Goal: Task Accomplishment & Management: Use online tool/utility

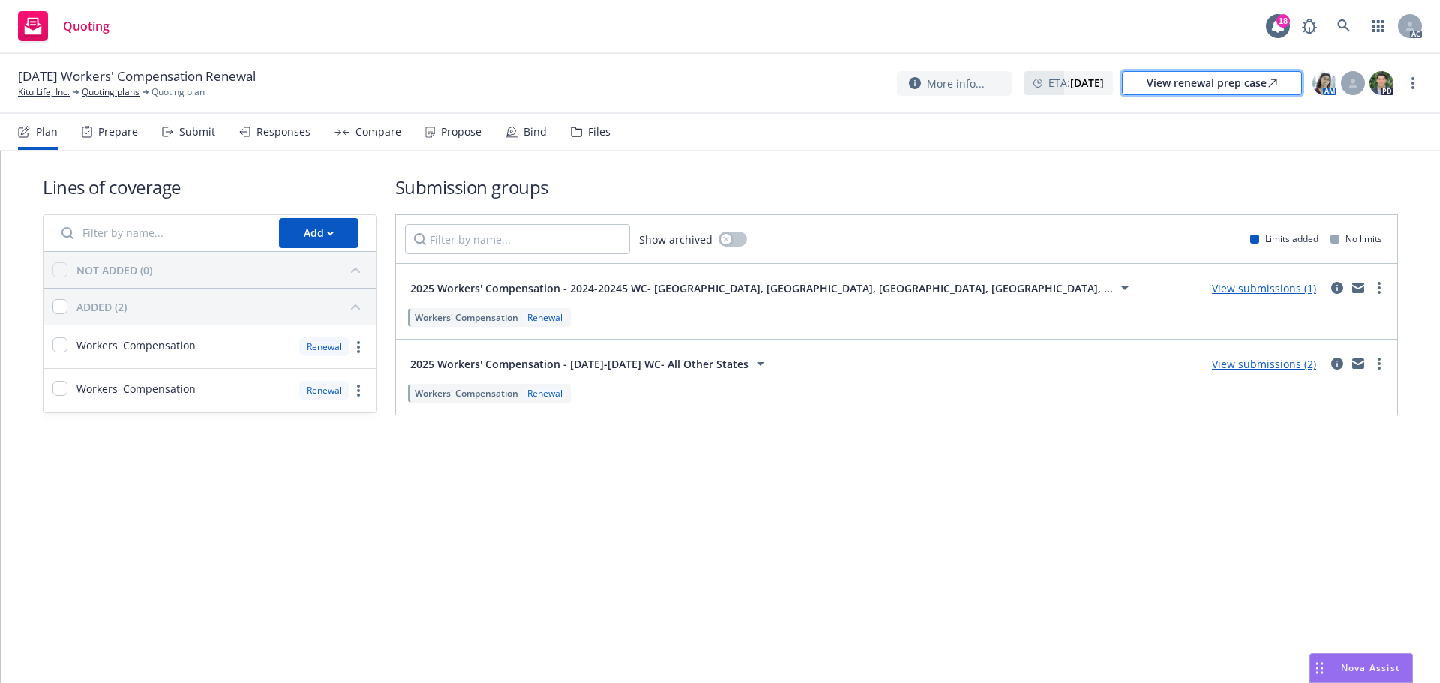
click at [1187, 85] on div "View renewal prep case" at bounding box center [1212, 83] width 131 height 23
click at [575, 134] on icon at bounding box center [576, 132] width 11 height 11
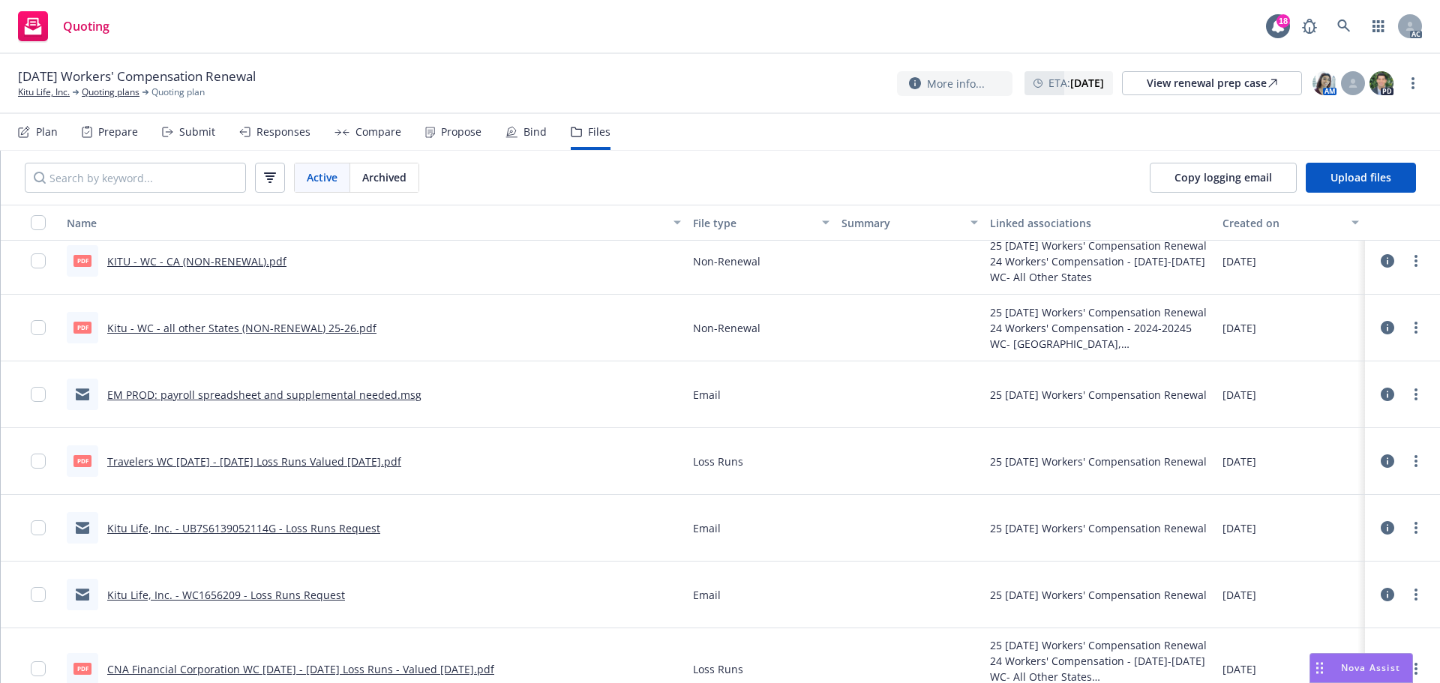
scroll to position [150, 0]
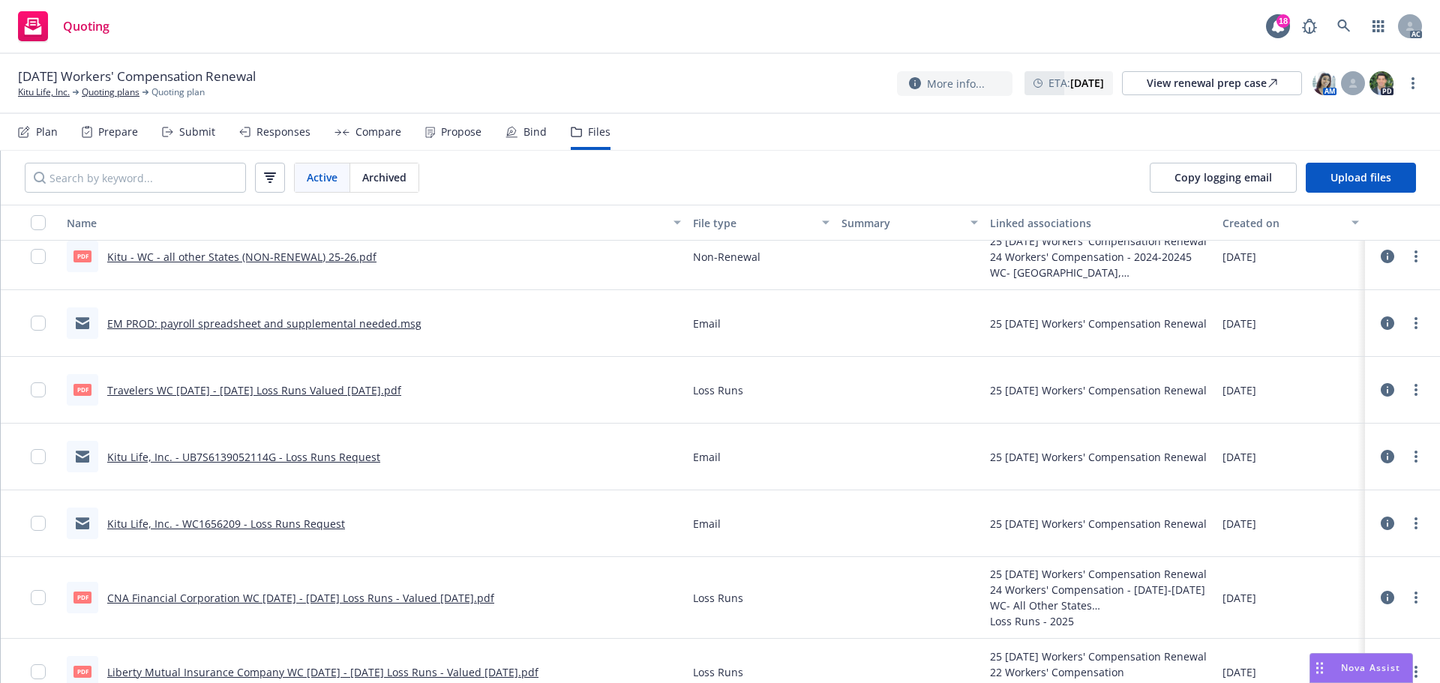
click at [362, 326] on link "EM PROD: payroll spreadsheet and supplemental needed.msg" at bounding box center [264, 324] width 314 height 14
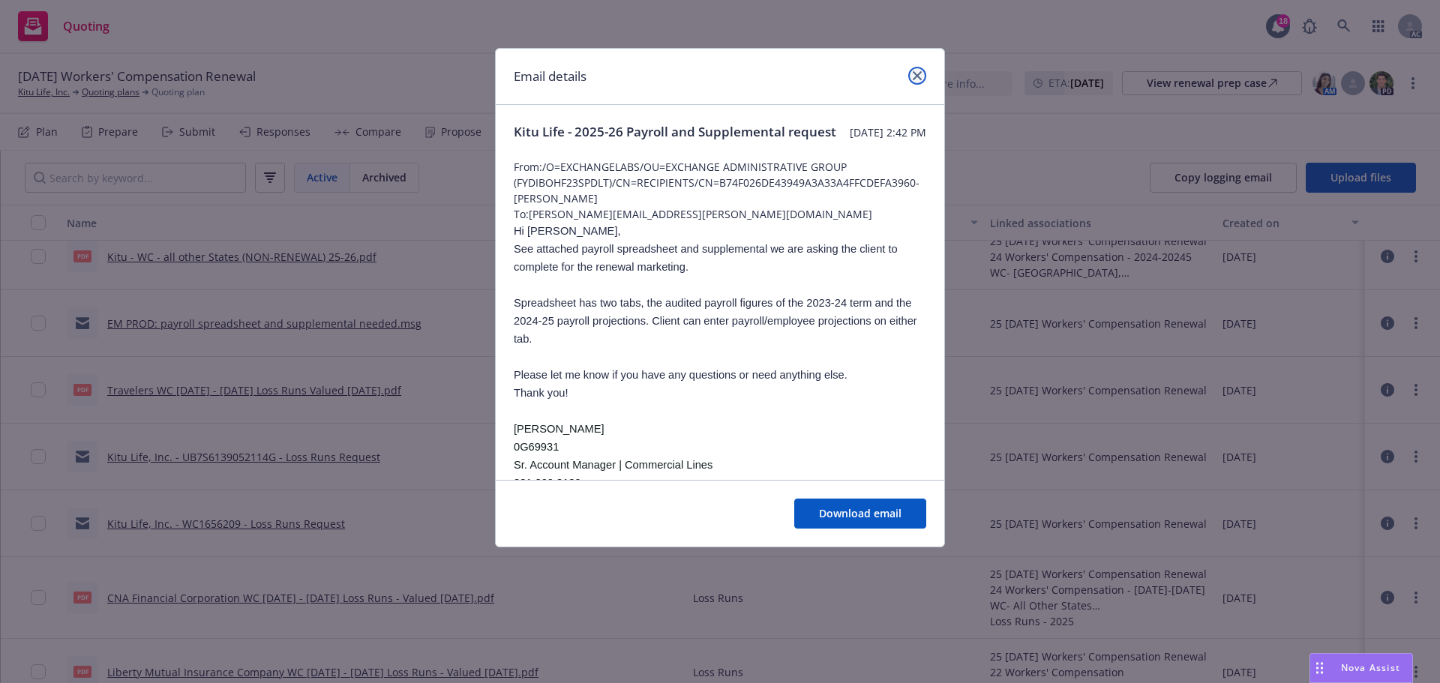
click at [911, 78] on link "close" at bounding box center [917, 76] width 18 height 18
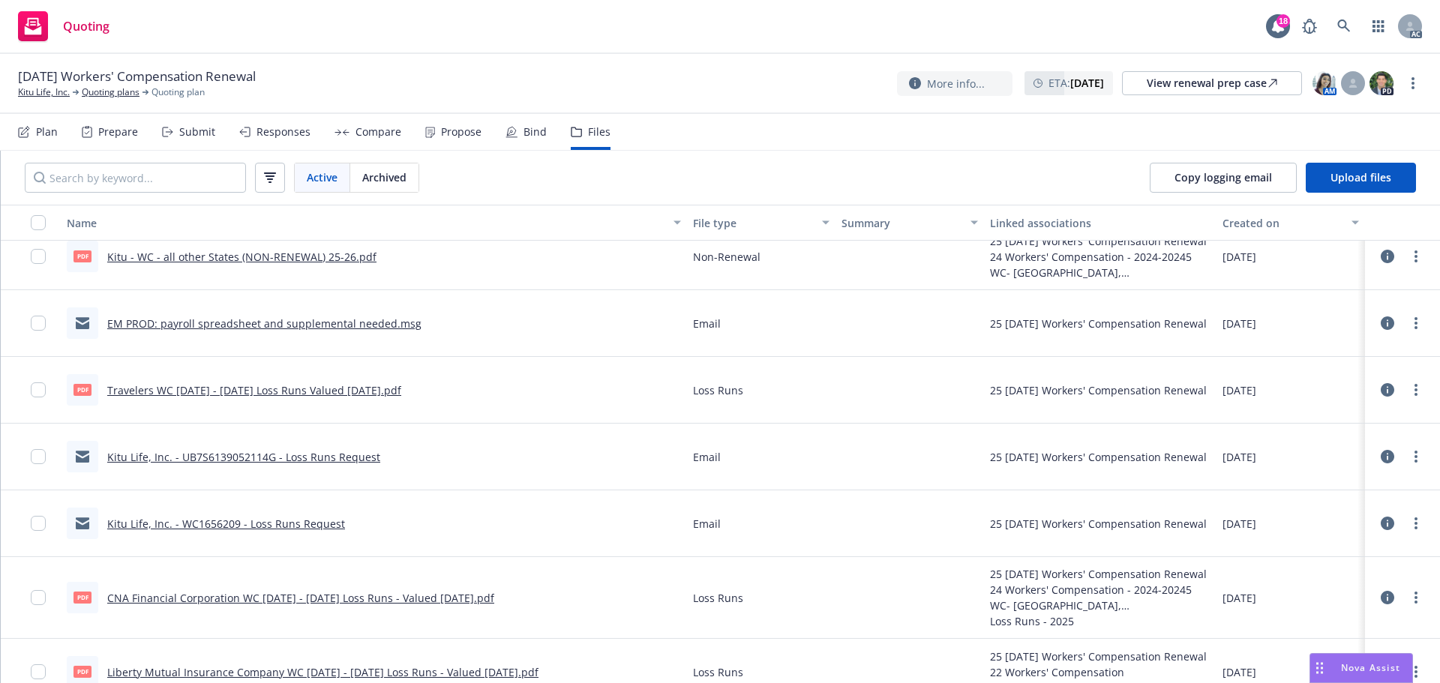
click at [1329, 666] on div "Nova Assist" at bounding box center [1370, 668] width 83 height 13
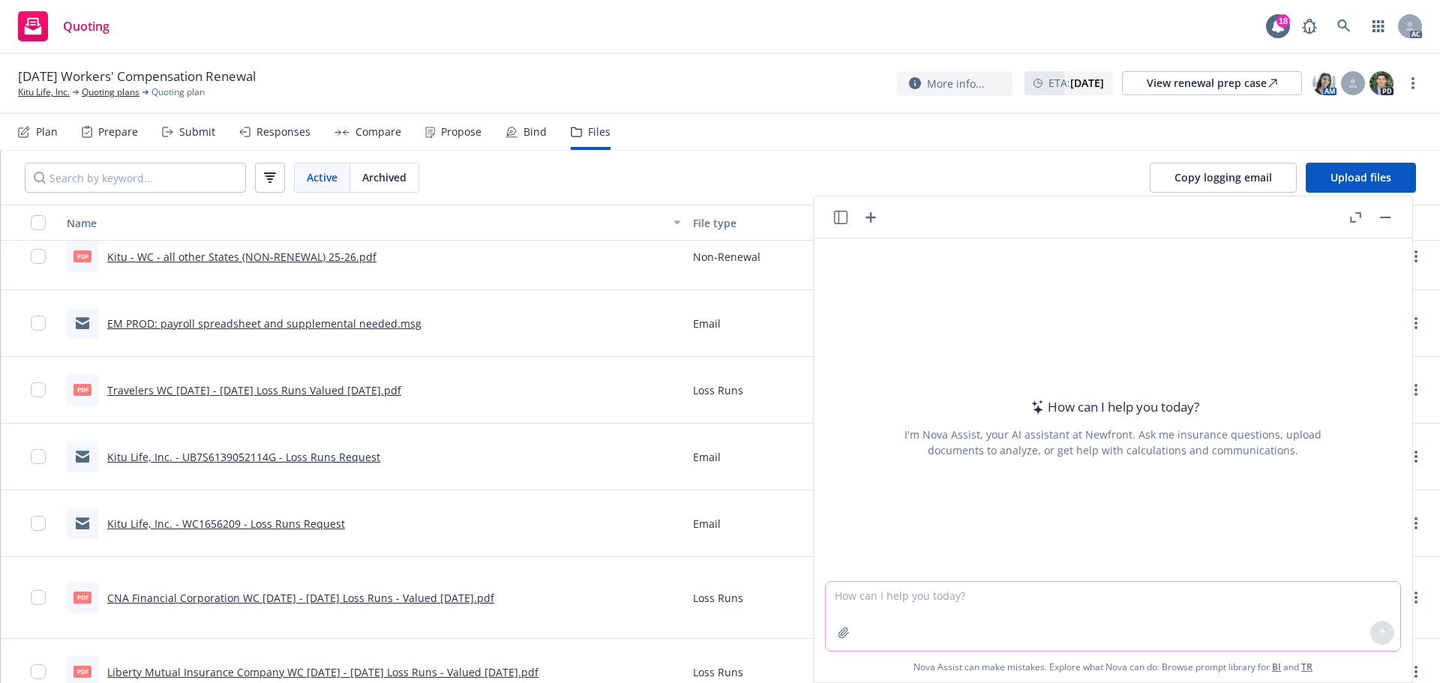
click at [1126, 605] on textarea at bounding box center [1113, 616] width 575 height 69
type textarea "Hi nova what form edition is the most standard for CG2404"
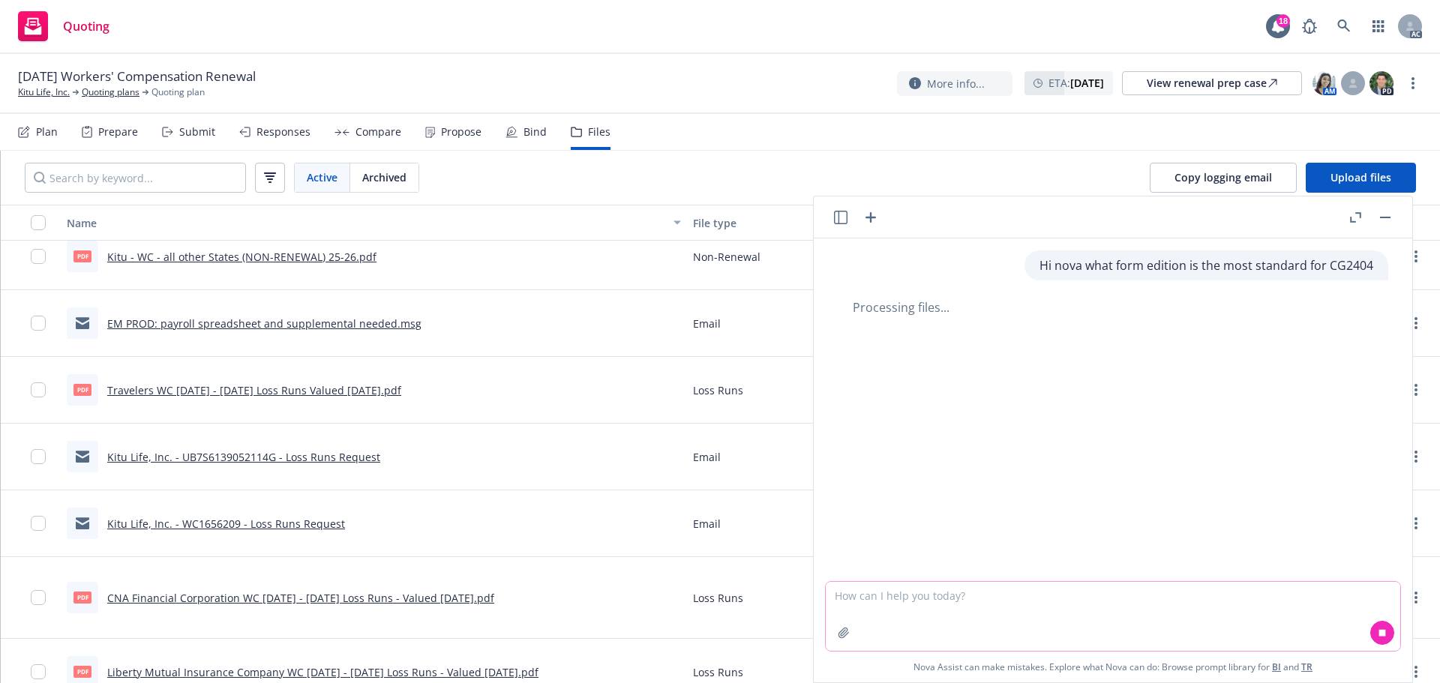
click at [1039, 599] on textarea at bounding box center [1113, 616] width 575 height 69
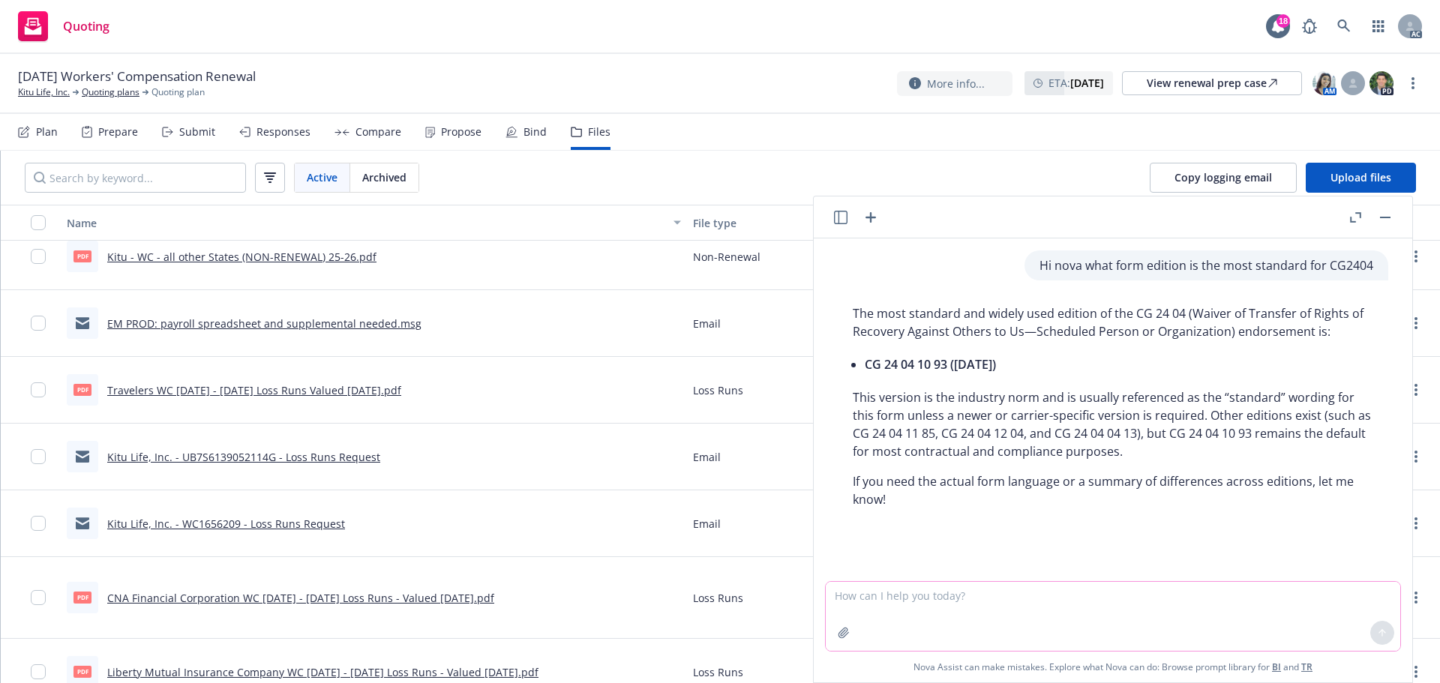
click at [1070, 619] on textarea at bounding box center [1113, 616] width 575 height 69
type textarea "What are the differences between 10 93 and 04 13 editions"
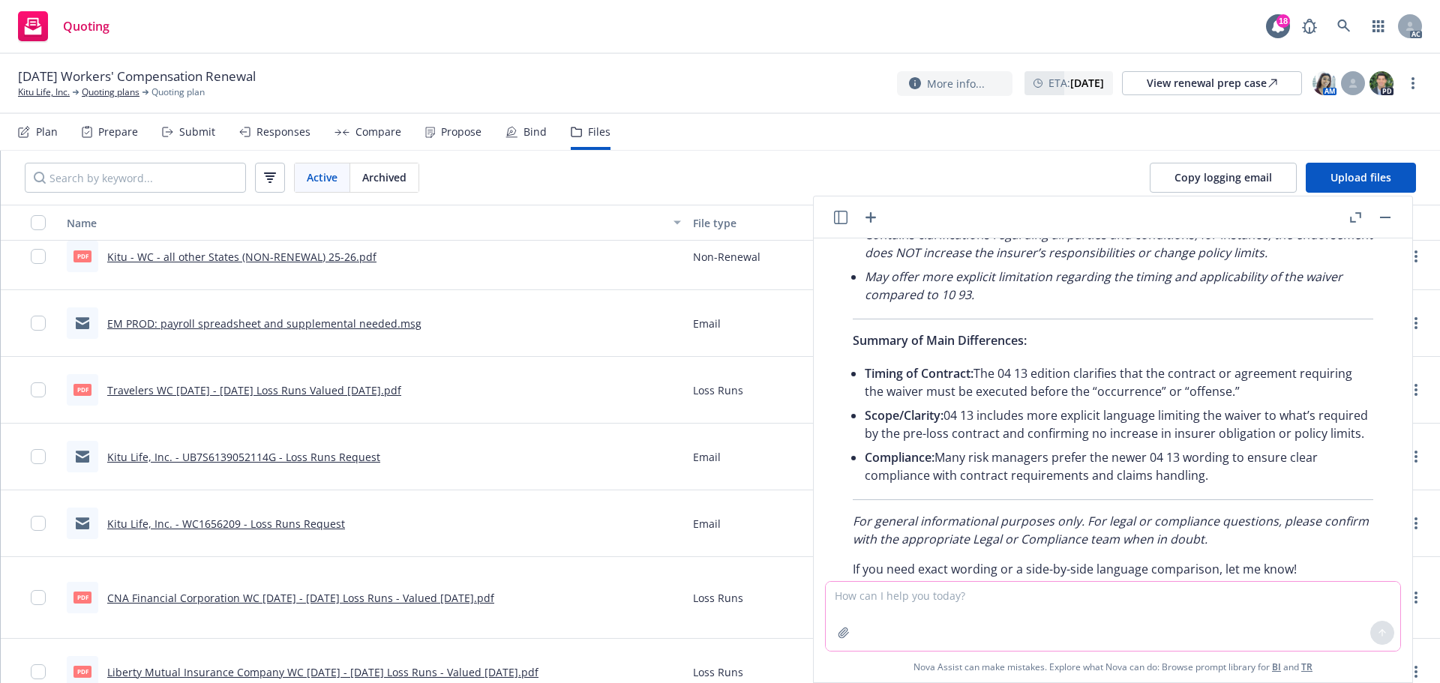
scroll to position [740, 0]
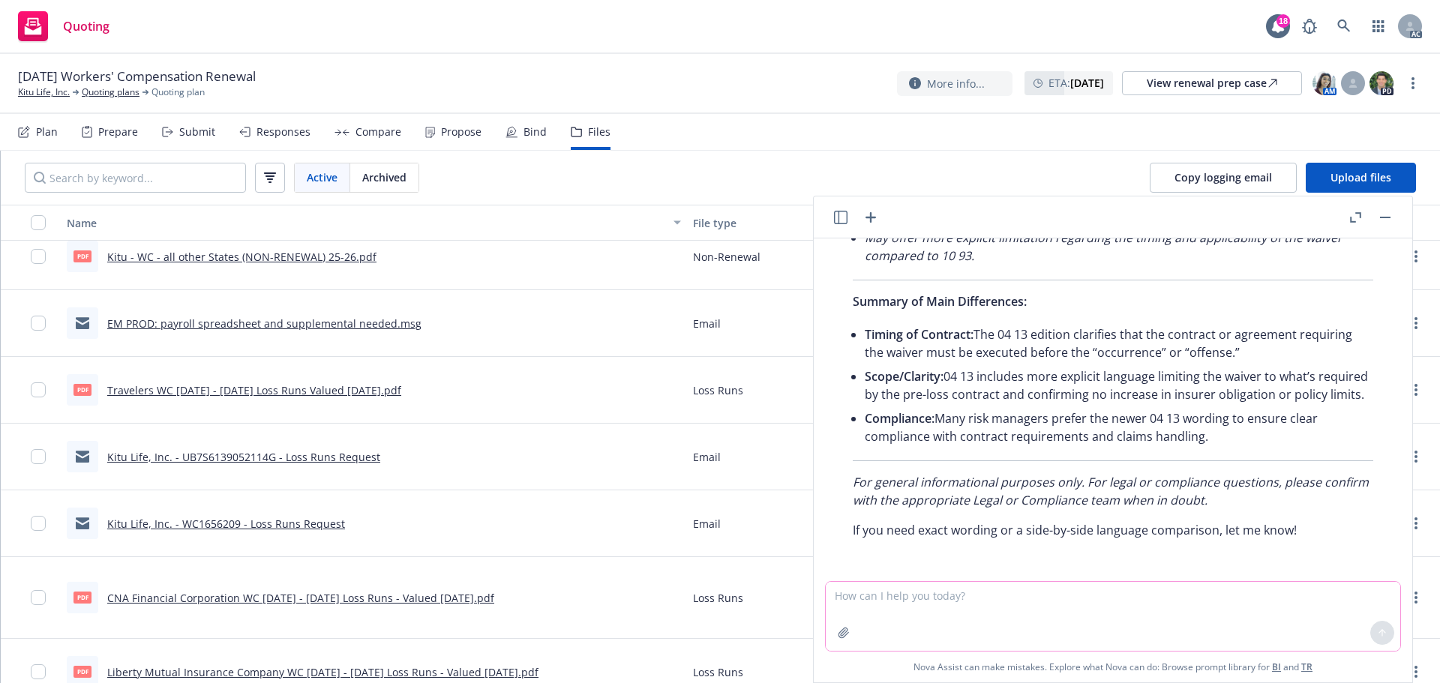
click at [1099, 607] on textarea at bounding box center [1113, 616] width 575 height 69
click at [103, 185] on input "Search by keyword..." at bounding box center [135, 178] width 221 height 30
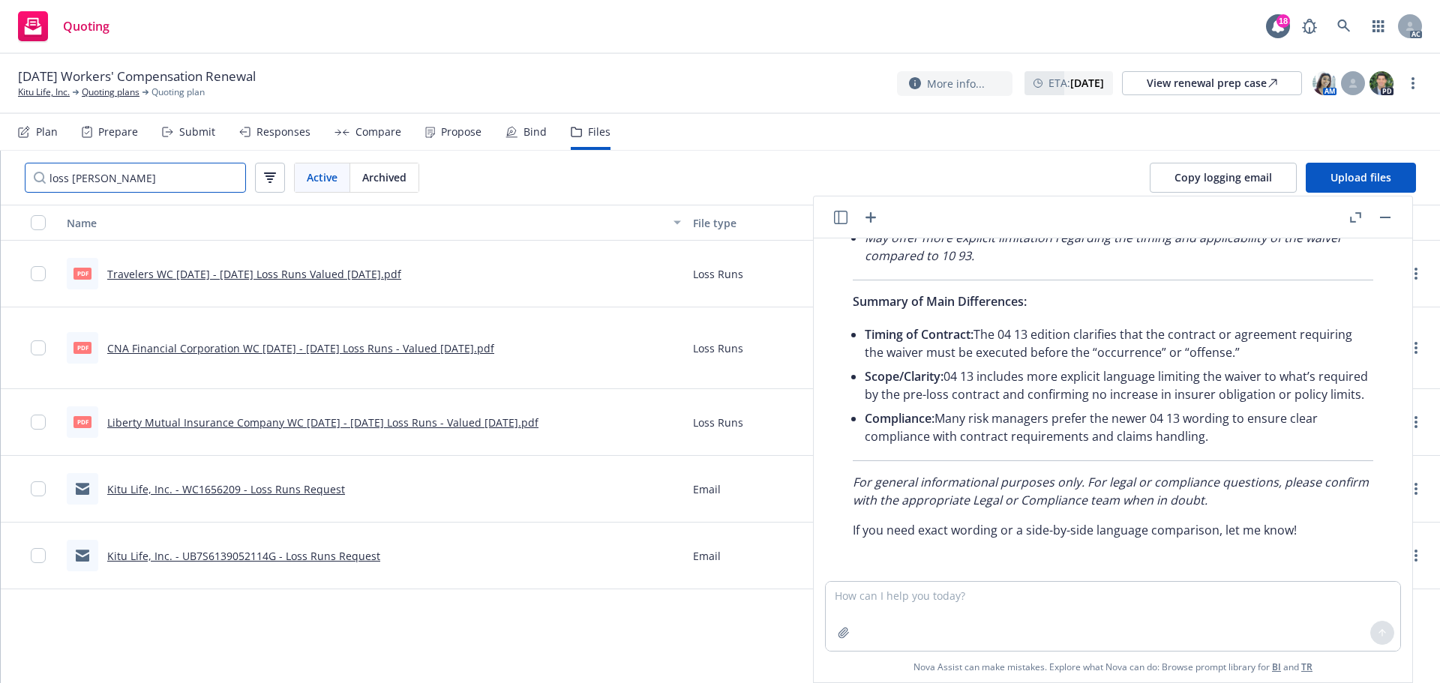
scroll to position [0, 0]
type input "loss ru"
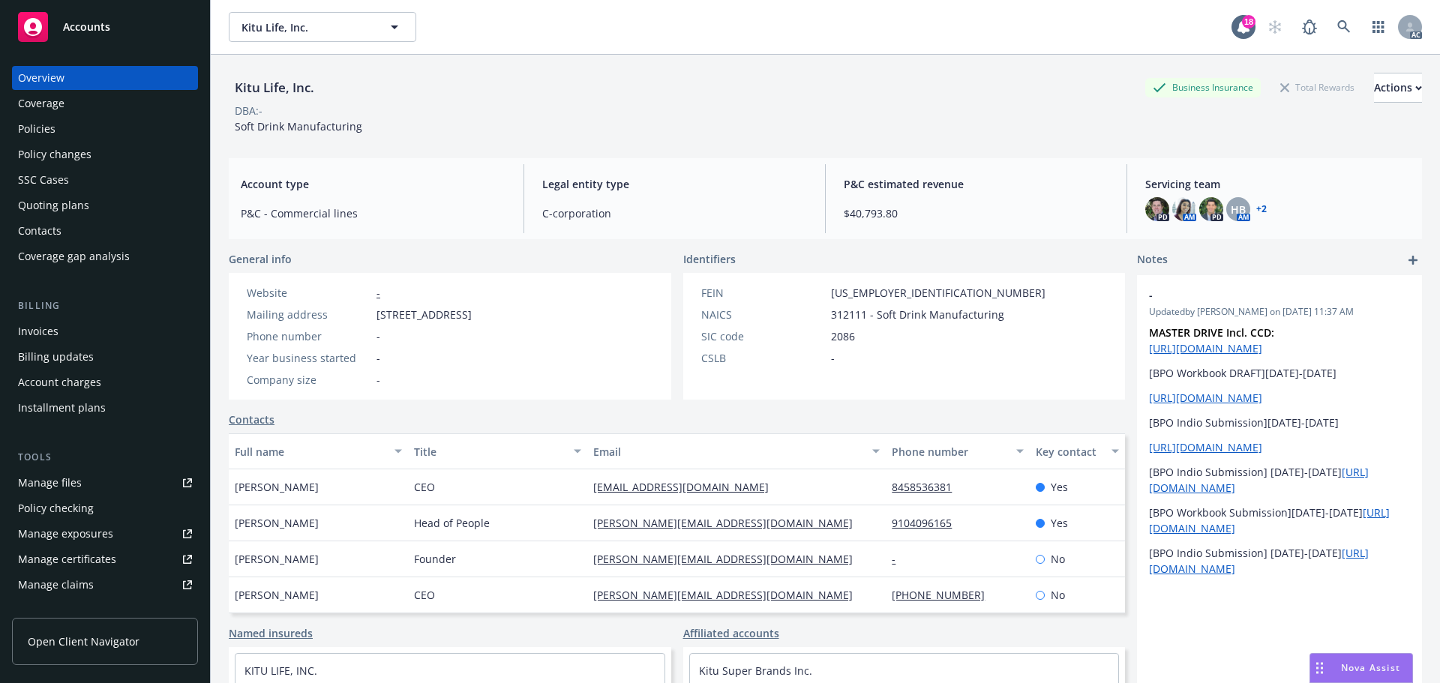
click at [62, 476] on div "Manage files" at bounding box center [50, 483] width 64 height 24
click at [26, 127] on div "Policies" at bounding box center [37, 129] width 38 height 24
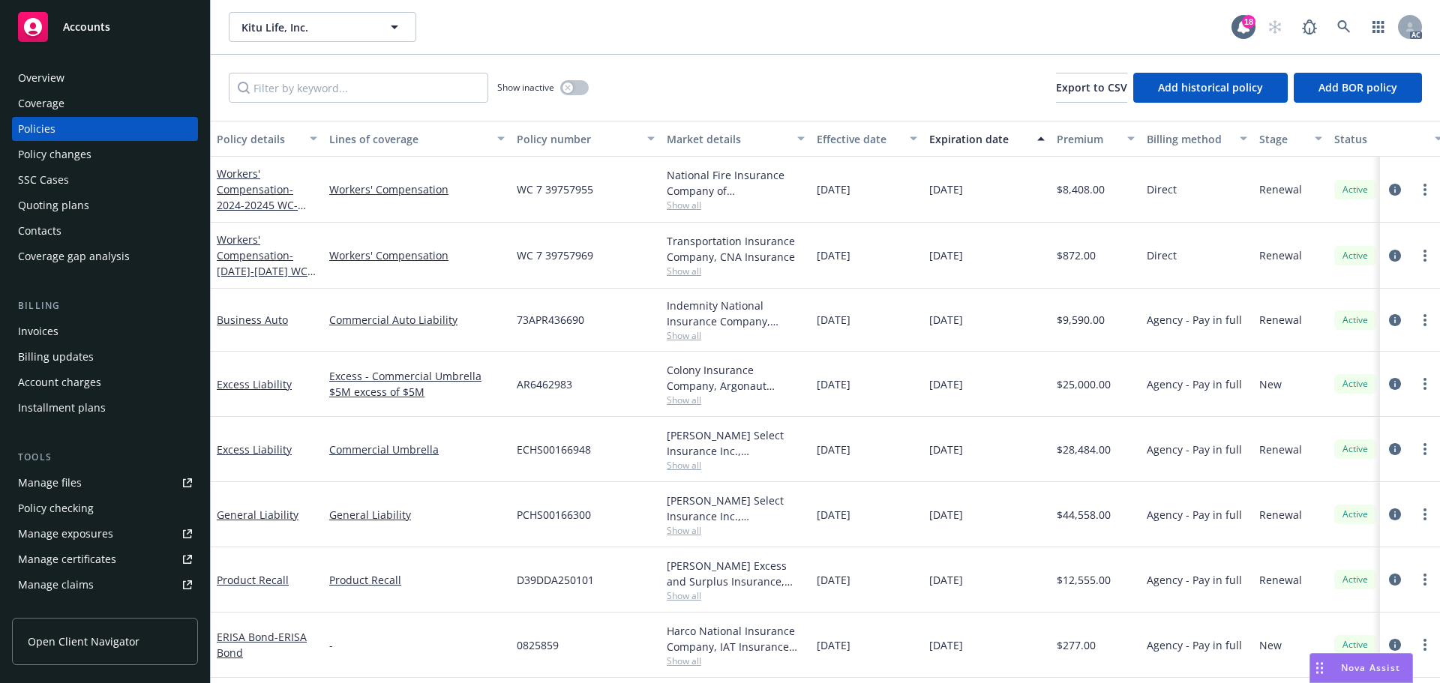
click at [63, 71] on div "Overview" at bounding box center [41, 78] width 47 height 24
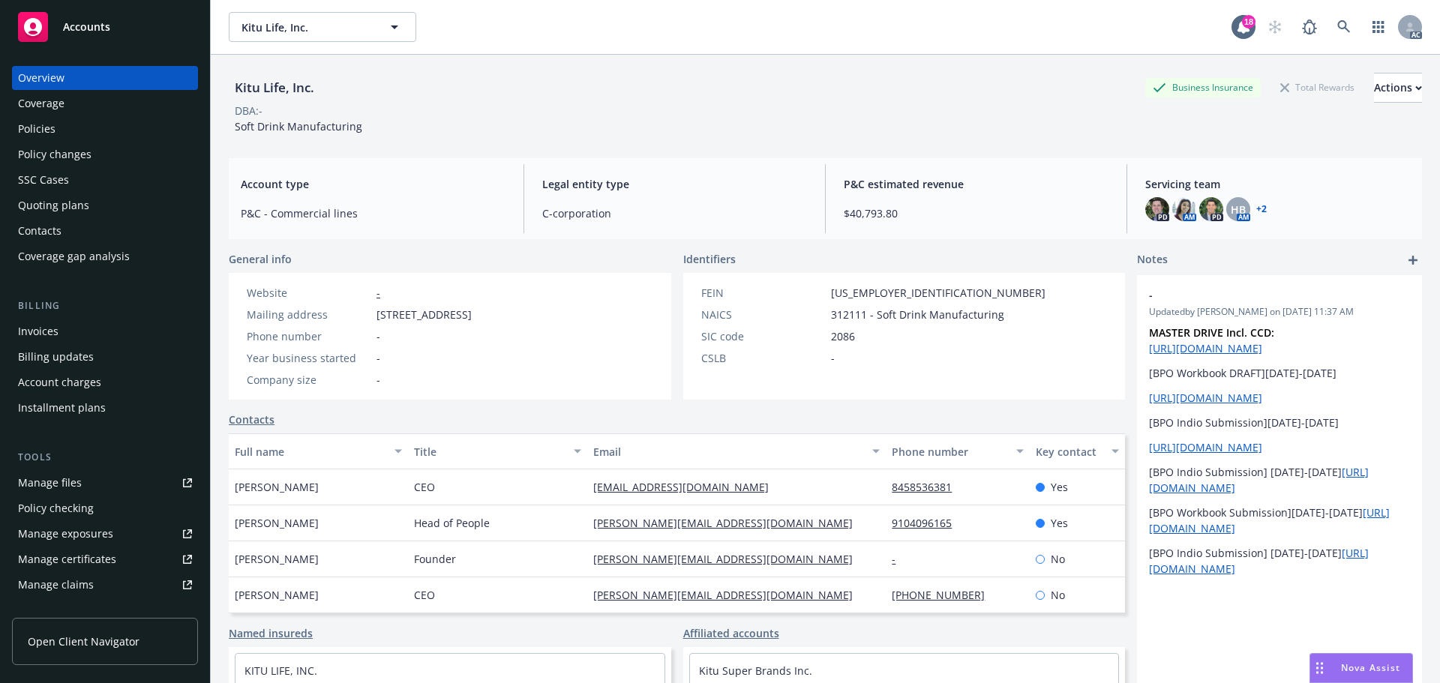
click at [60, 132] on div "Policies" at bounding box center [105, 129] width 174 height 24
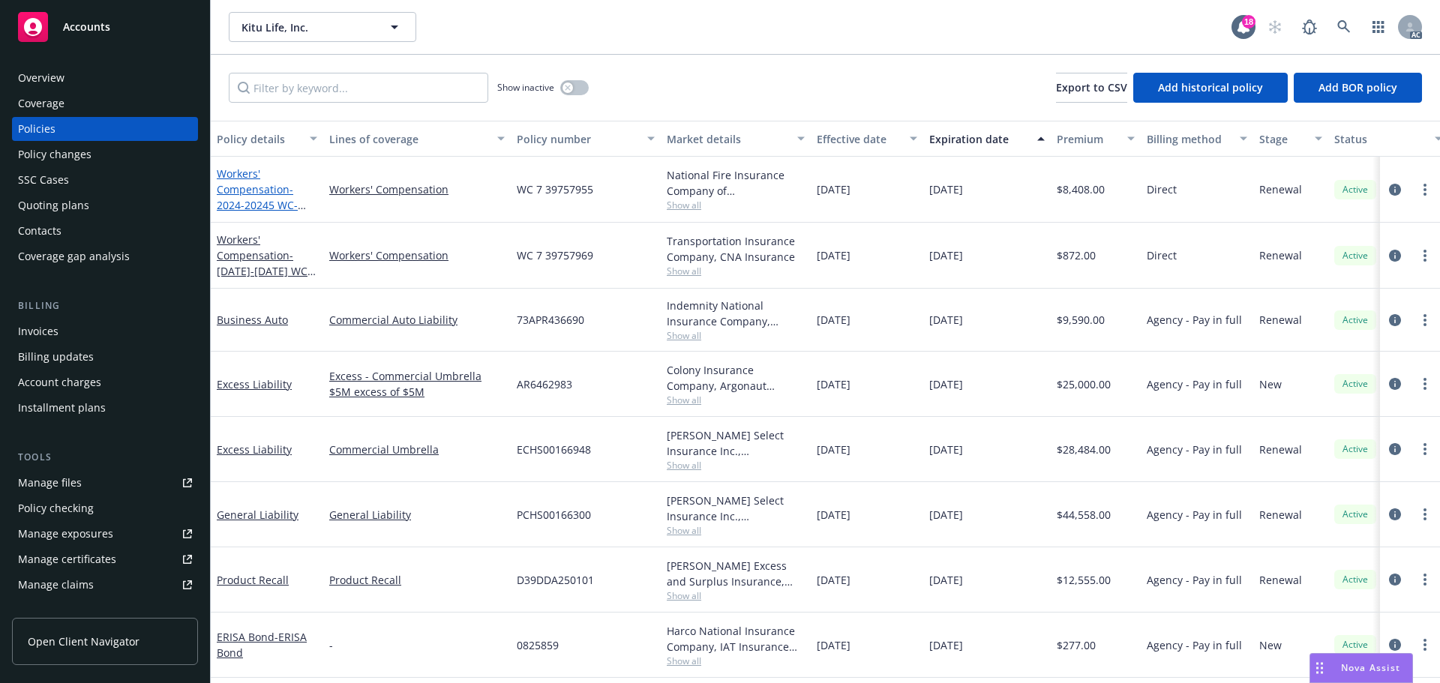
click at [248, 199] on span "- 2024-20245 WC- AZ, CO, CT, FL, GA, IL, IN, MA, NH, NJ, NY, NC, OR, PA, RI, SC…" at bounding box center [264, 496] width 95 height 629
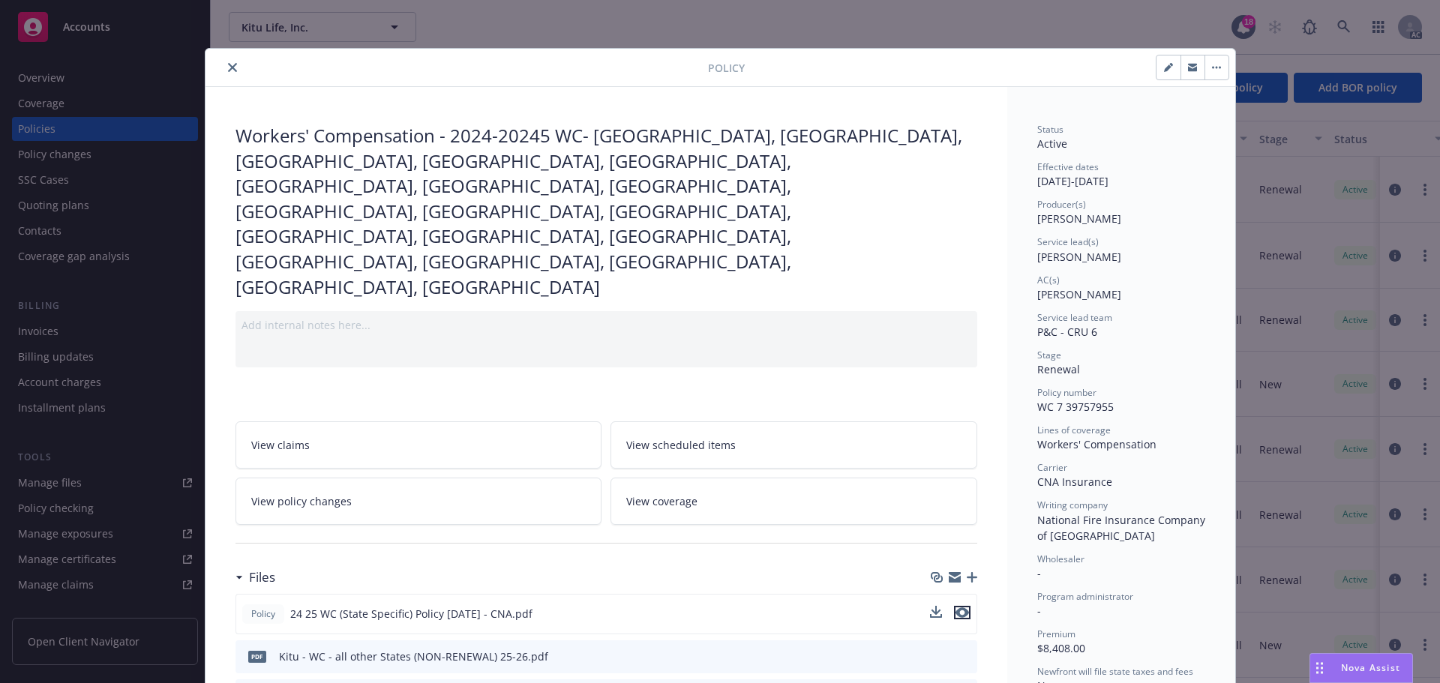
click at [956, 608] on icon "preview file" at bounding box center [963, 613] width 14 height 11
click at [224, 67] on button "close" at bounding box center [233, 68] width 18 height 18
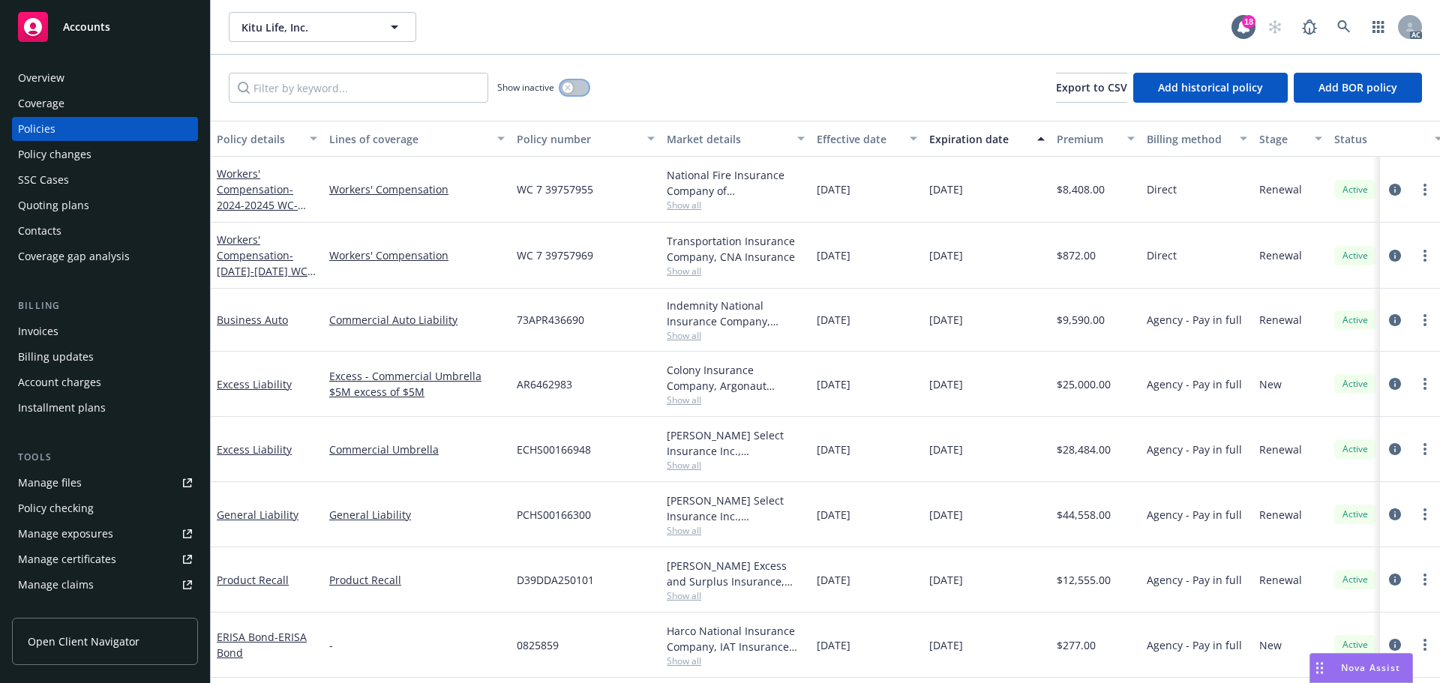
click at [568, 86] on icon "button" at bounding box center [568, 88] width 6 height 6
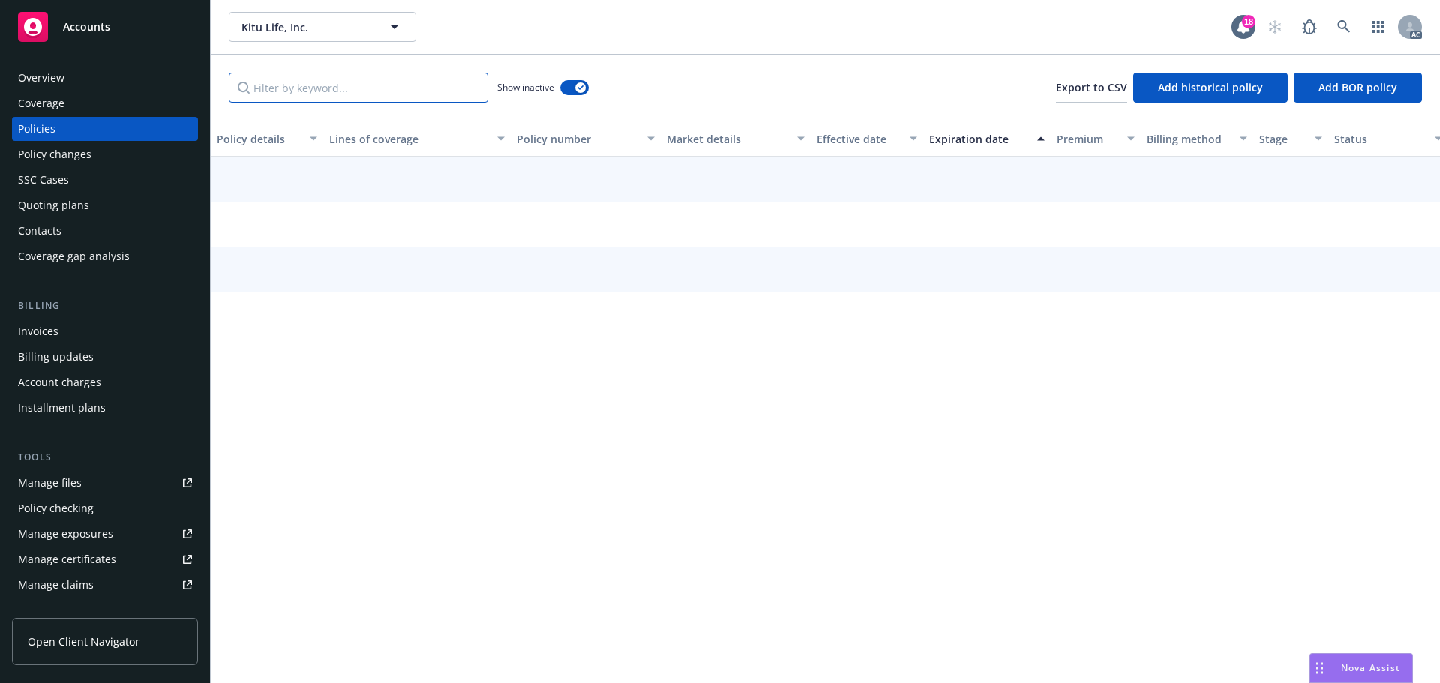
click at [399, 85] on input "Filter by keyword..." at bounding box center [359, 88] width 260 height 30
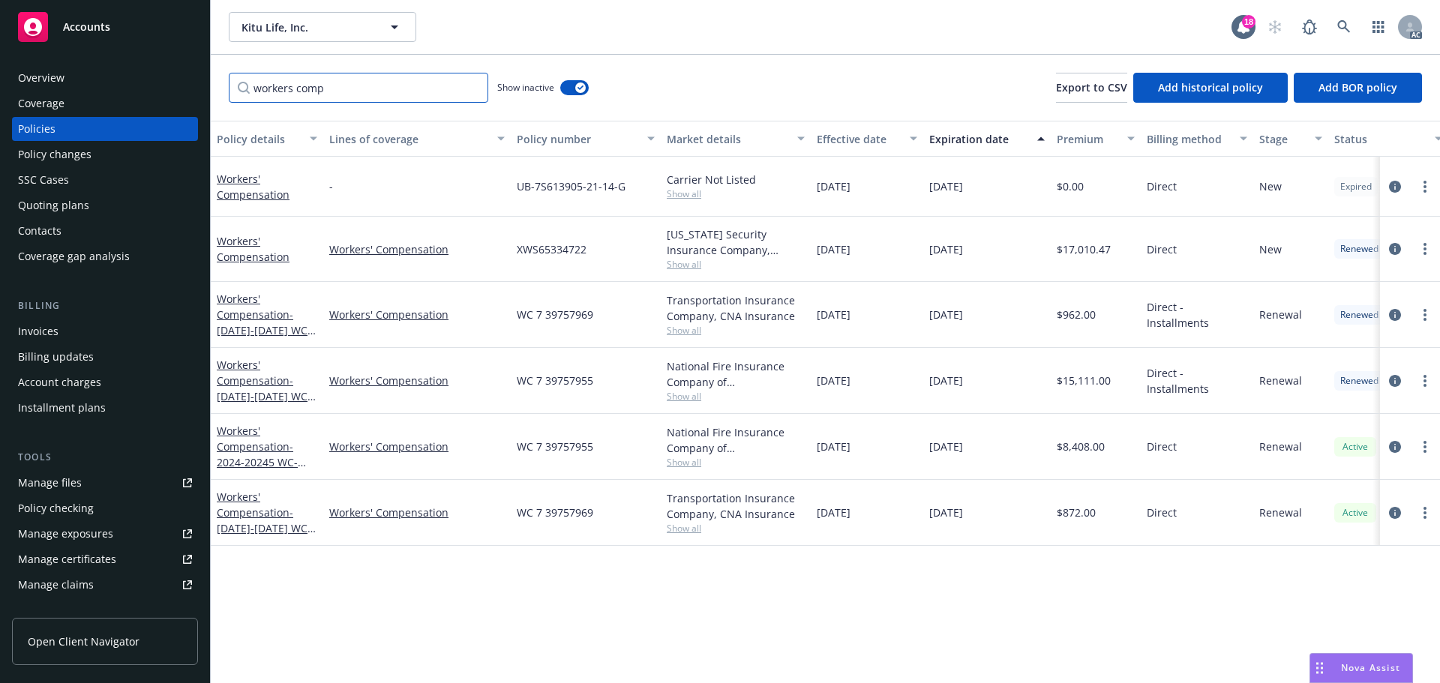
type input "workers comp"
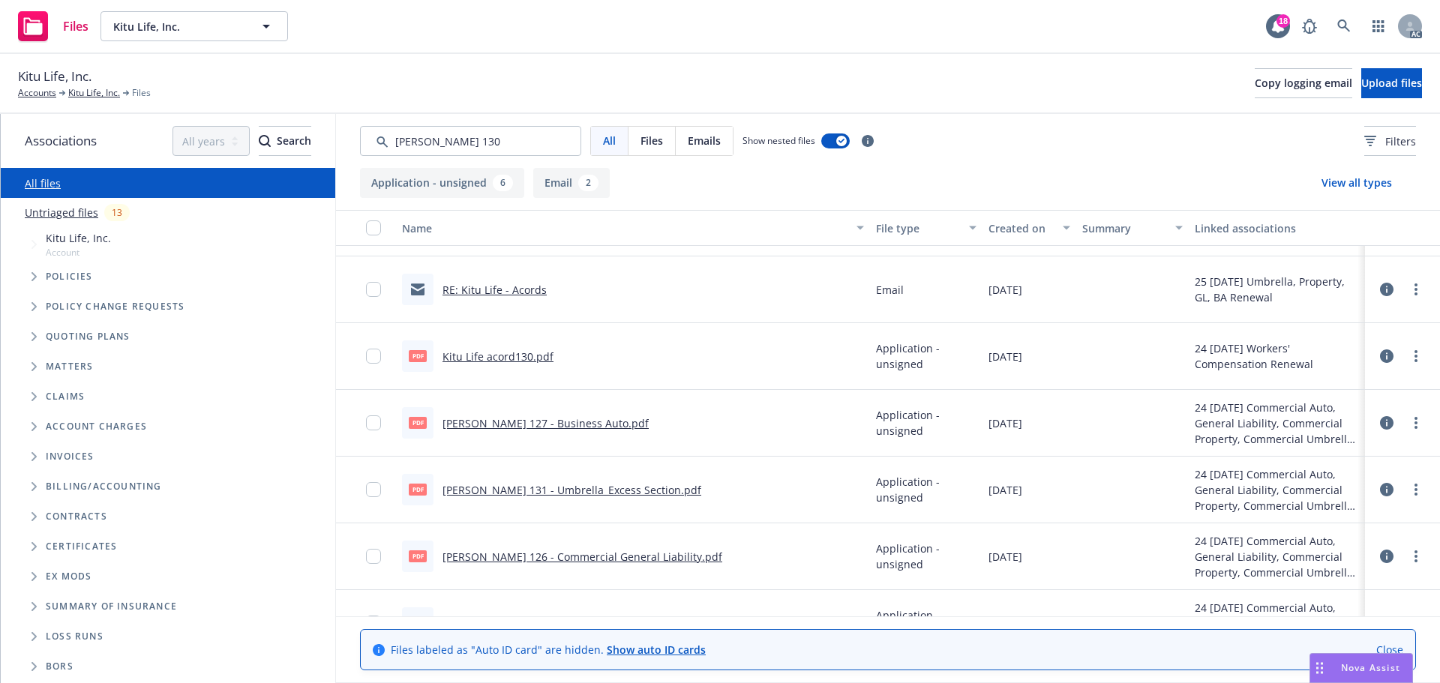
scroll to position [163, 0]
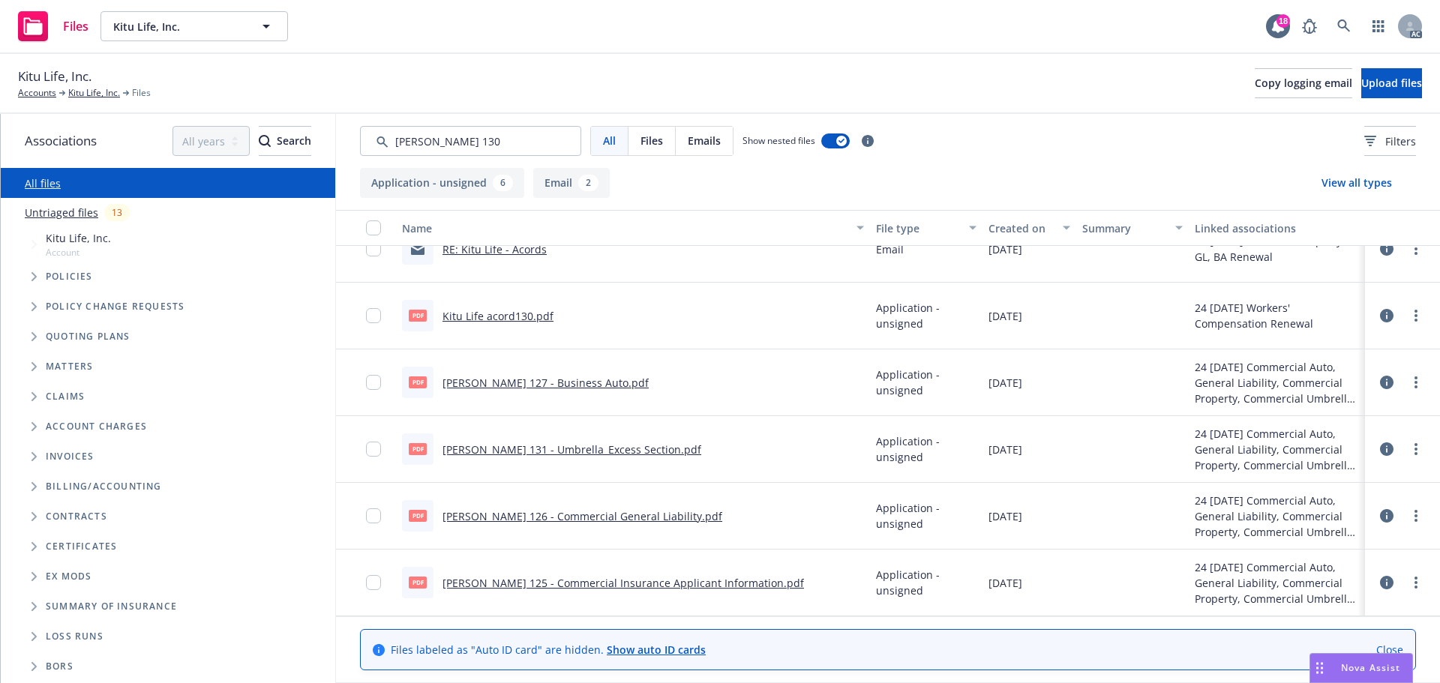
click at [470, 124] on div "All Files Emails Show nested files Filters" at bounding box center [888, 141] width 1104 height 54
click at [463, 141] on input "Search by keyword..." at bounding box center [470, 141] width 221 height 30
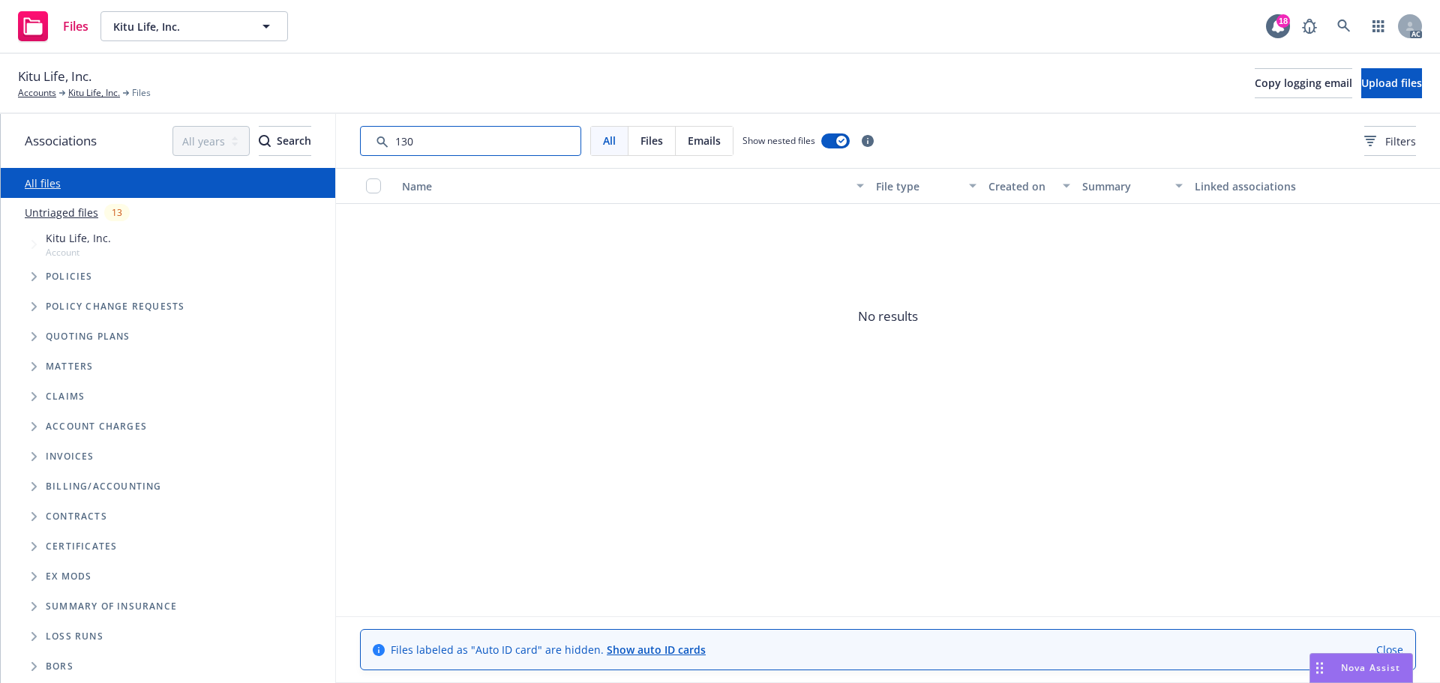
click at [434, 140] on input "Search by keyword..." at bounding box center [470, 141] width 221 height 30
type input "[PERSON_NAME]"
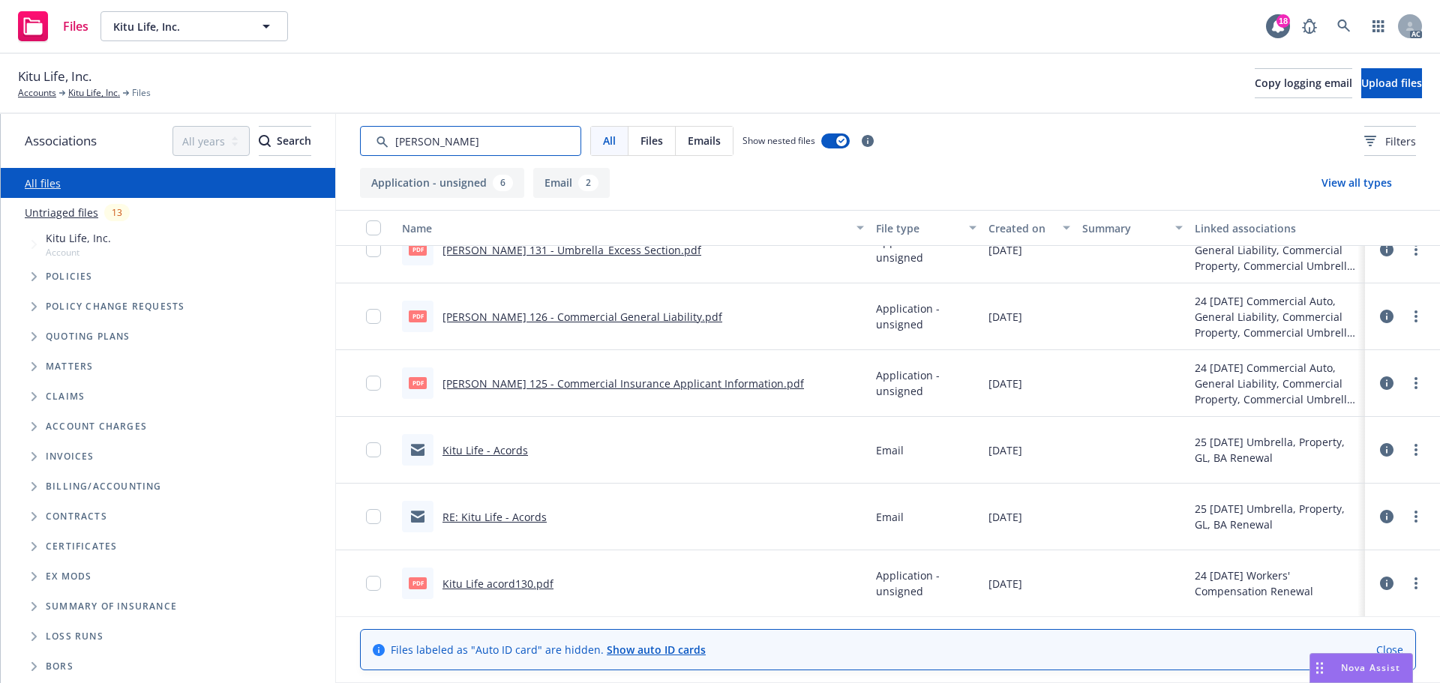
scroll to position [163, 0]
click at [518, 580] on link "Kitu Life acord130.pdf" at bounding box center [498, 583] width 111 height 14
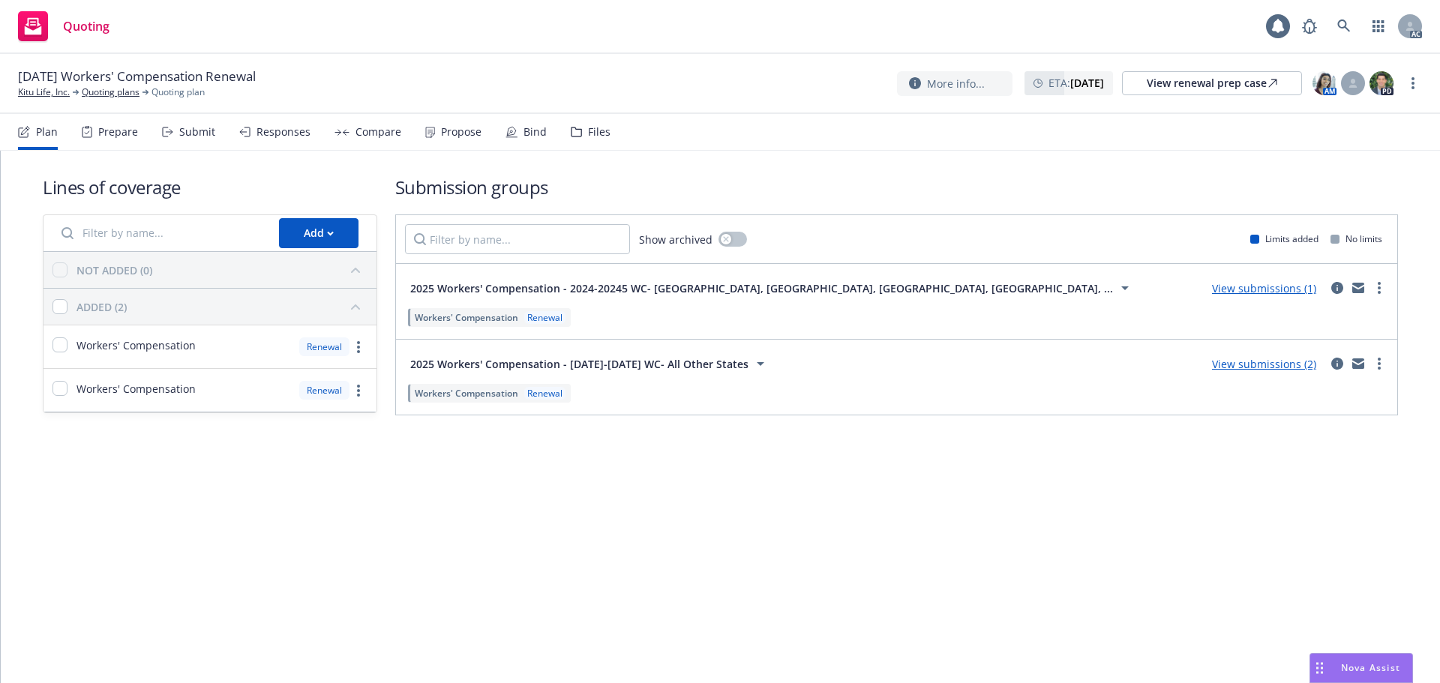
click at [593, 131] on div "Files" at bounding box center [599, 132] width 23 height 12
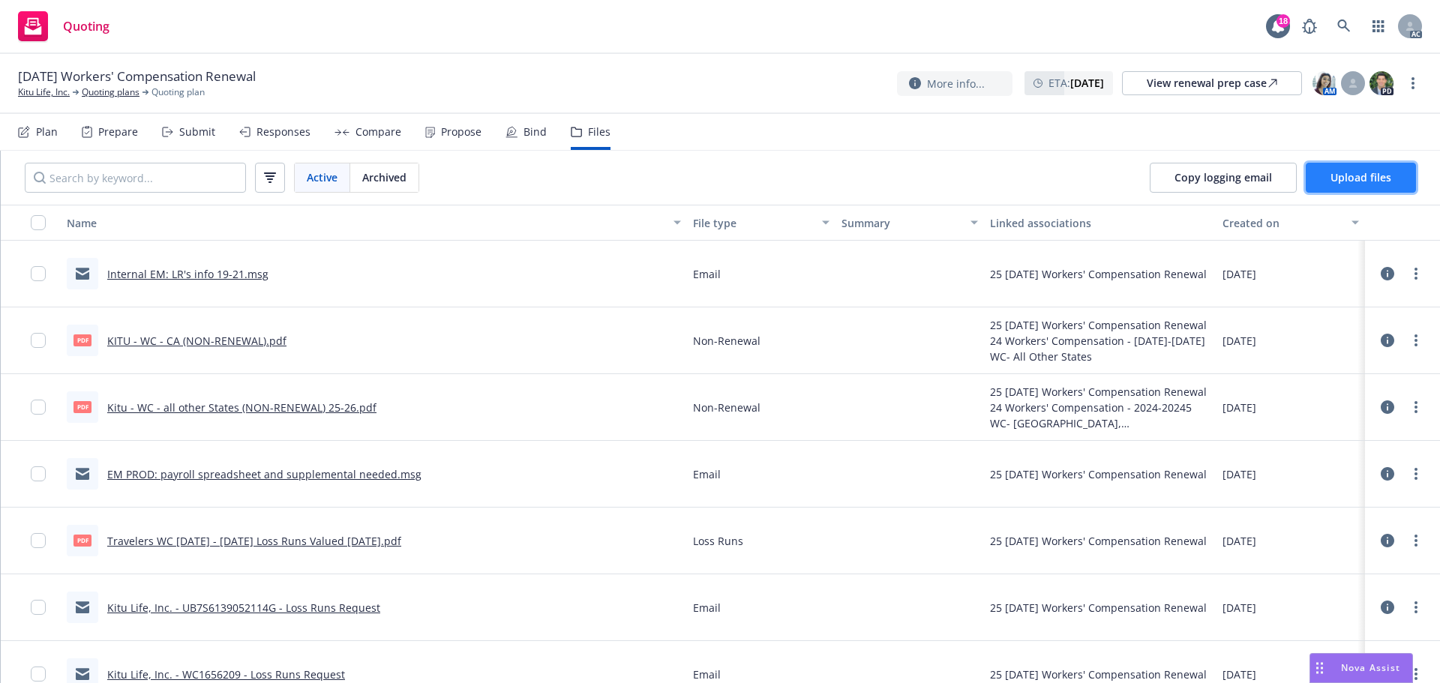
click at [1340, 174] on span "Upload files" at bounding box center [1361, 177] width 61 height 14
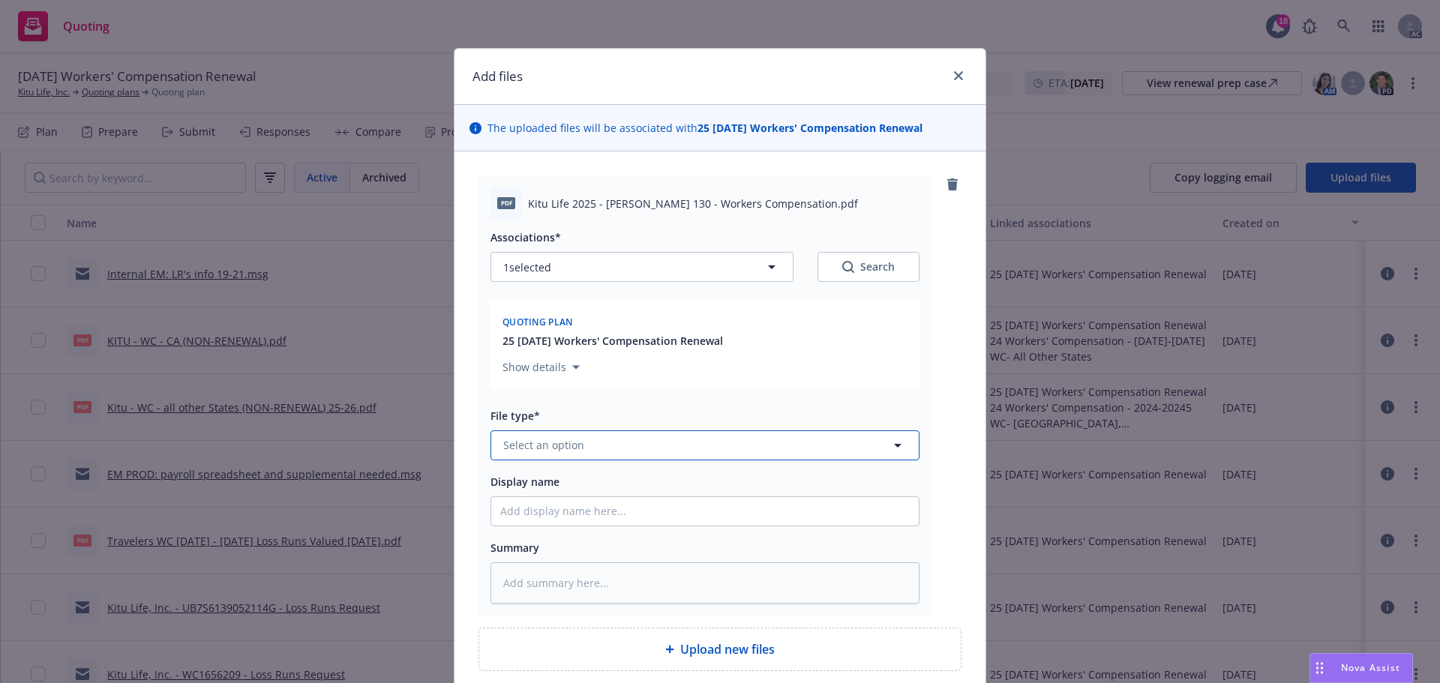
click at [674, 449] on button "Select an option" at bounding box center [705, 446] width 429 height 30
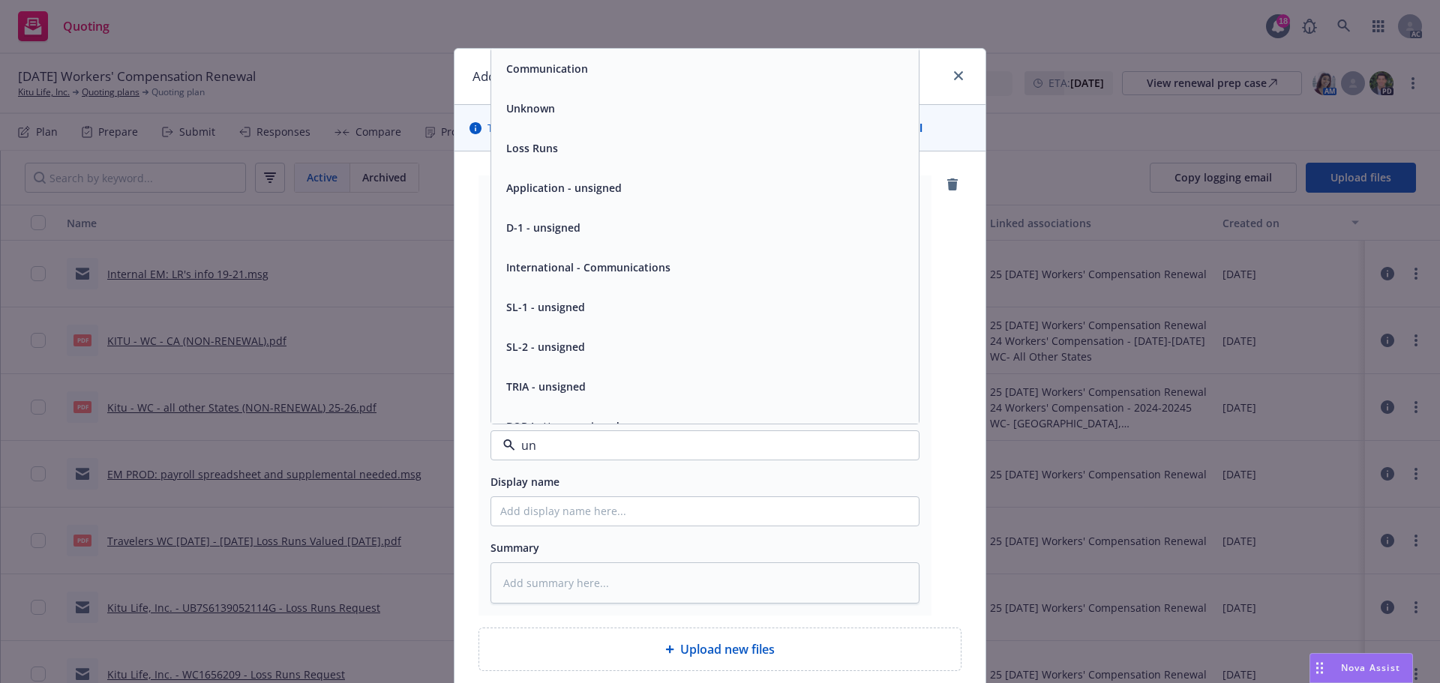
type input "uns"
click at [593, 107] on span "Application - unsigned" at bounding box center [564, 109] width 116 height 16
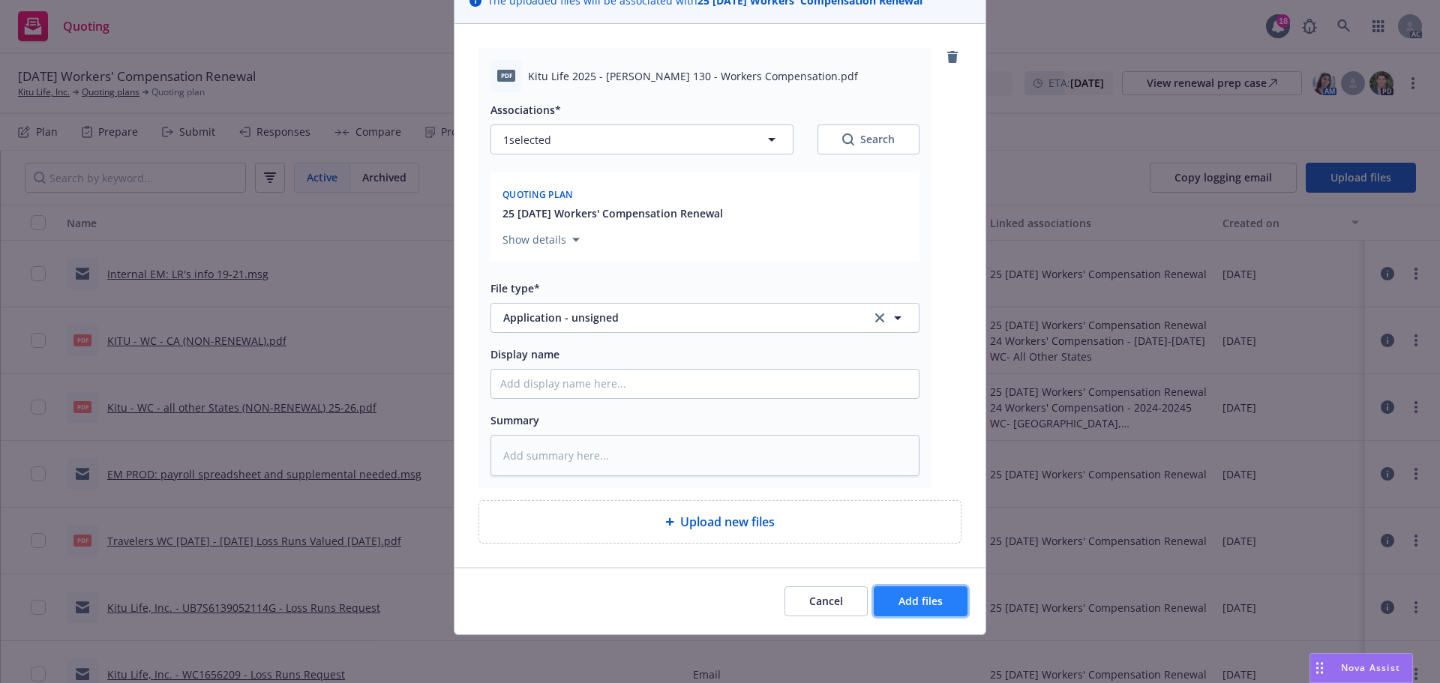
click at [917, 599] on span "Add files" at bounding box center [921, 601] width 44 height 14
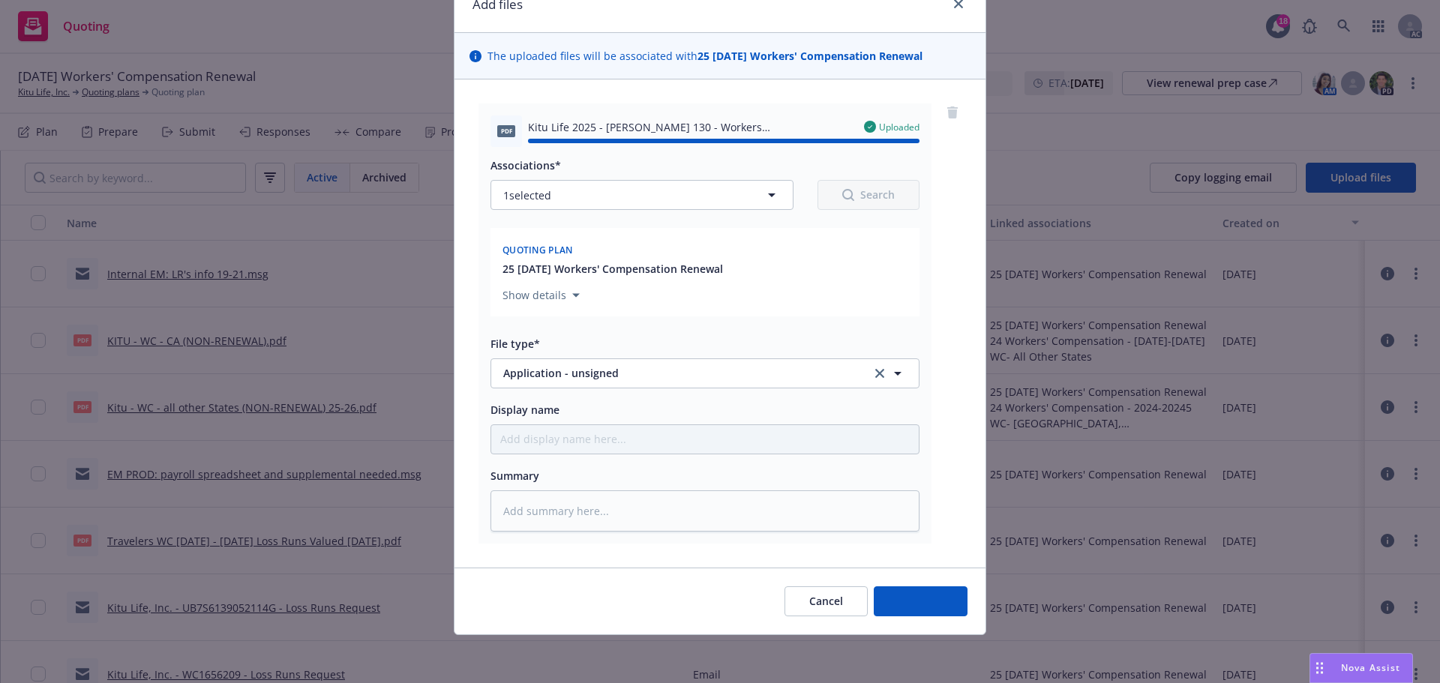
type textarea "x"
